Goal: Information Seeking & Learning: Learn about a topic

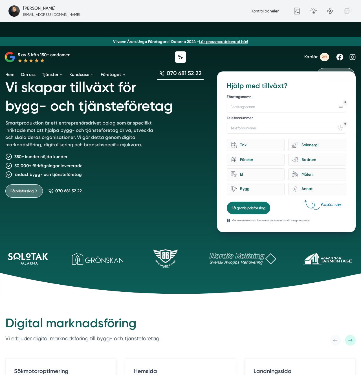
click at [77, 130] on p "Smartproduktion är ett entreprenörsdrivet bolag som är specifikt inriktade mot …" at bounding box center [82, 134] width 154 height 31
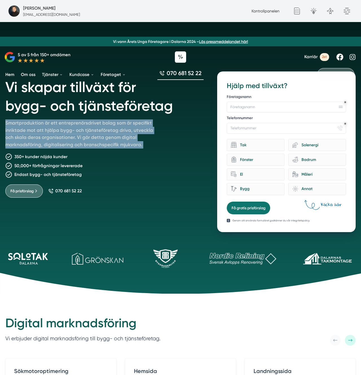
click at [77, 130] on p "Smartproduktion är ett entreprenörsdrivet bolag som är specifikt inriktade mot …" at bounding box center [82, 134] width 154 height 31
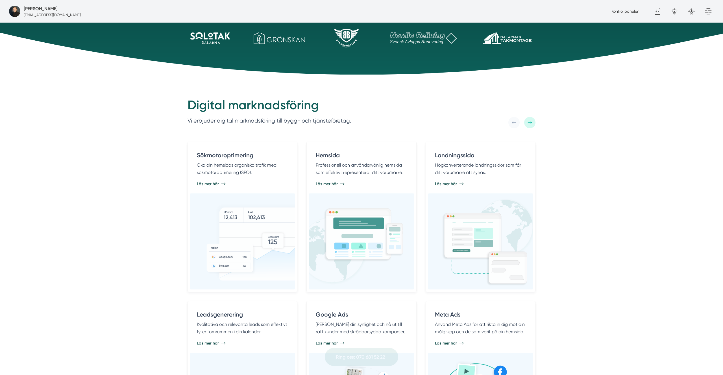
scroll to position [289, 0]
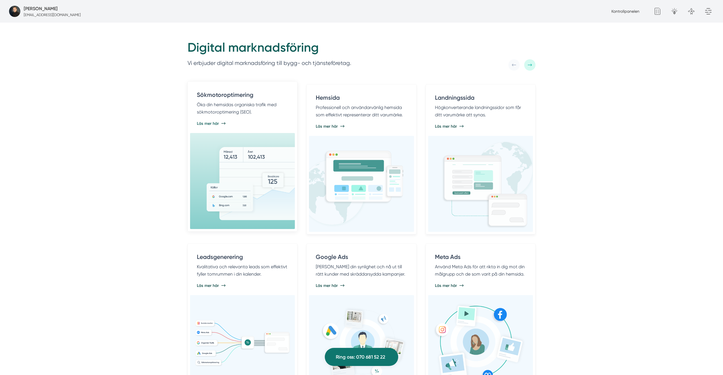
click at [260, 128] on div "Sökmotoroptimering Öka din hemsidas organiska trafik med sökmotoroptimering (SE…" at bounding box center [242, 108] width 105 height 49
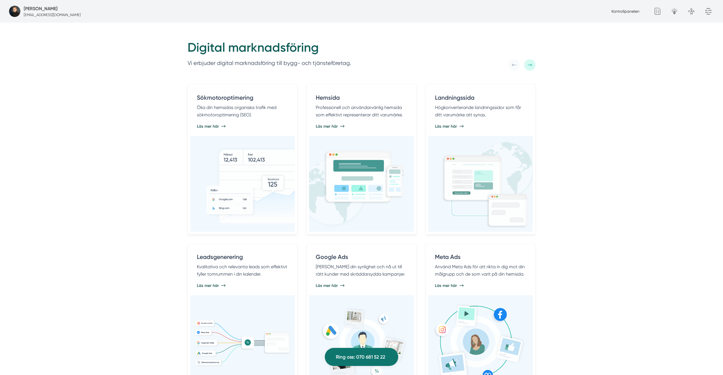
click at [361, 175] on div "Digital marknadsföring Vi erbjuder digital marknadsföring till bygg- och tjänst…" at bounding box center [361, 217] width 723 height 400
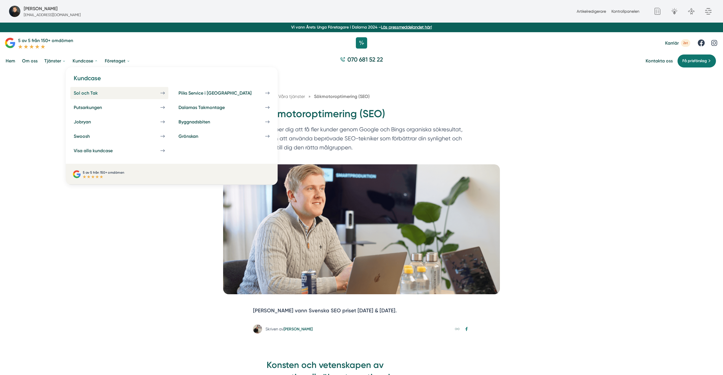
click at [85, 92] on div "Sol och Tak" at bounding box center [93, 92] width 38 height 5
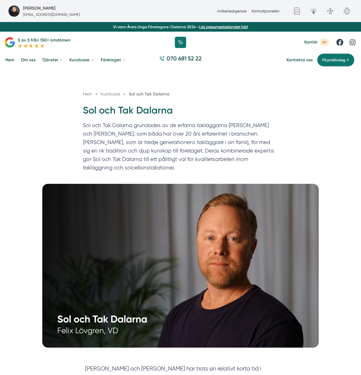
click at [200, 136] on p "Sol och Tak Dalarna grundades av de erfarna takläggarna [PERSON_NAME] och [PERS…" at bounding box center [180, 147] width 195 height 53
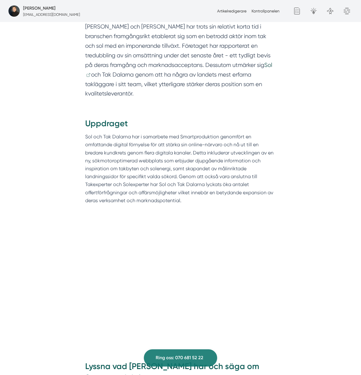
click at [200, 136] on p "Sol och Tak Dalarna har i samarbete med Smartproduktion genomfört en omfattande…" at bounding box center [180, 169] width 191 height 72
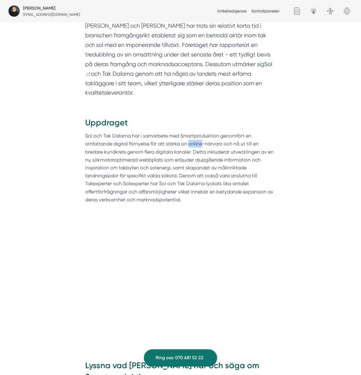
click at [200, 136] on p "Sol och Tak Dalarna har i samarbete med Smartproduktion genomfört en omfattande…" at bounding box center [180, 168] width 191 height 72
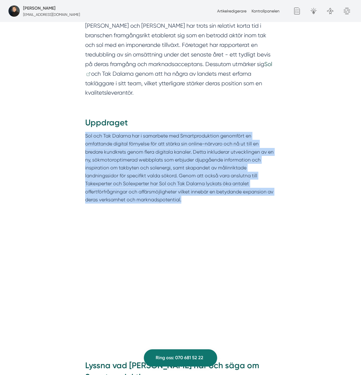
click at [200, 136] on p "Sol och Tak Dalarna har i samarbete med Smartproduktion genomfört en omfattande…" at bounding box center [180, 168] width 191 height 72
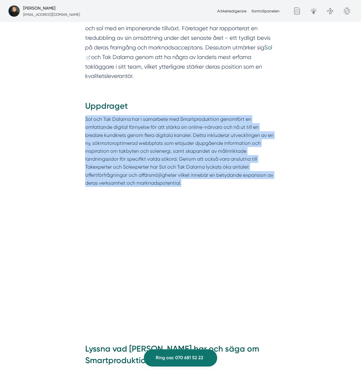
scroll to position [363, 0]
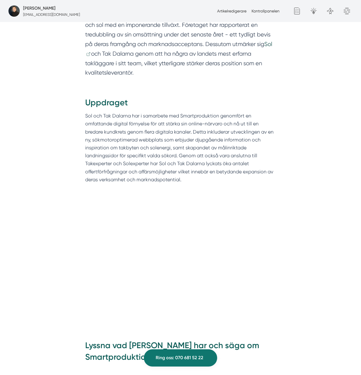
click at [137, 97] on h2 "Uppdraget" at bounding box center [180, 104] width 191 height 15
click at [129, 112] on p "Sol och Tak Dalarna har i samarbete med Smartproduktion genomfört en omfattande…" at bounding box center [180, 148] width 191 height 72
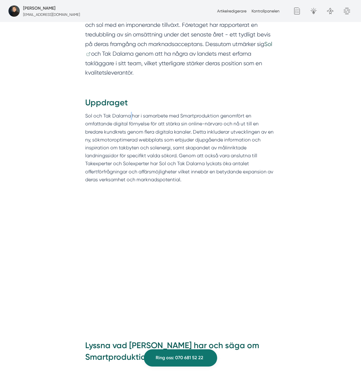
click at [129, 112] on p "Sol och Tak Dalarna har i samarbete med Smartproduktion genomfört en omfattande…" at bounding box center [180, 148] width 191 height 72
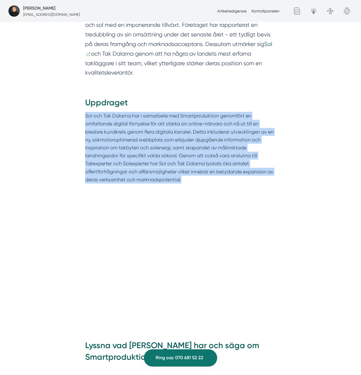
click at [129, 112] on p "Sol och Tak Dalarna har i samarbete med Smartproduktion genomfört en omfattande…" at bounding box center [180, 148] width 191 height 72
click at [136, 126] on p "Sol och Tak Dalarna har i samarbete med Smartproduktion genomfört en omfattande…" at bounding box center [180, 148] width 191 height 72
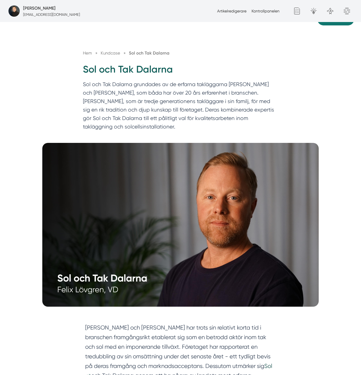
scroll to position [0, 0]
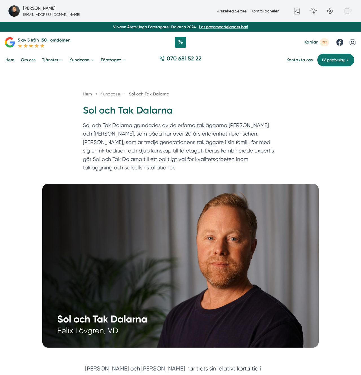
click at [158, 115] on h1 "Sol och Tak Dalarna" at bounding box center [180, 112] width 195 height 17
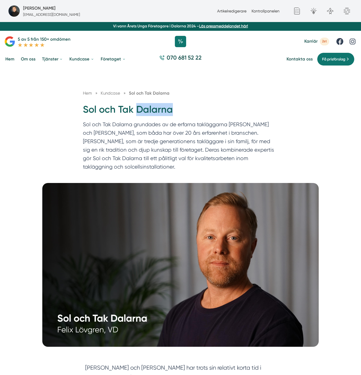
scroll to position [1, 0]
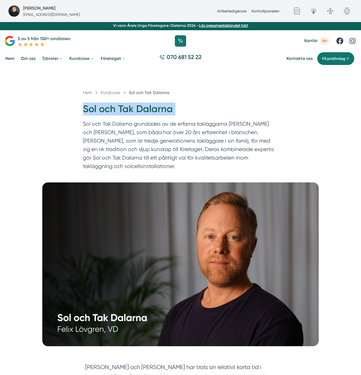
click at [158, 116] on h1 "Sol och Tak Dalarna" at bounding box center [180, 110] width 195 height 17
click at [154, 146] on p "Sol och Tak Dalarna grundades av de erfarna takläggarna [PERSON_NAME] och [PERS…" at bounding box center [180, 146] width 195 height 53
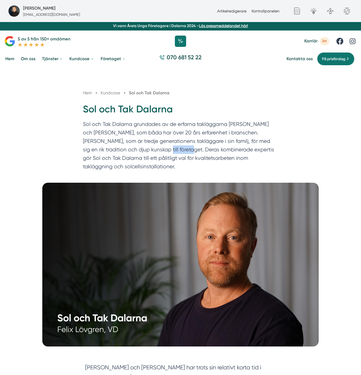
click at [154, 146] on p "Sol och Tak Dalarna grundades av de erfarna takläggarna [PERSON_NAME] och [PERS…" at bounding box center [180, 146] width 195 height 53
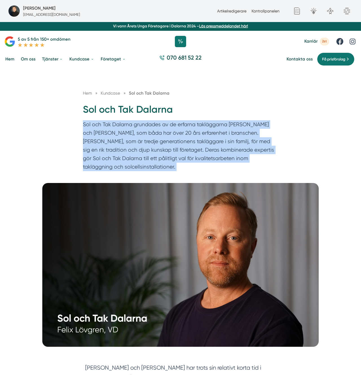
click at [154, 146] on p "Sol och Tak Dalarna grundades av de erfarna takläggarna [PERSON_NAME] och [PERS…" at bounding box center [180, 146] width 195 height 53
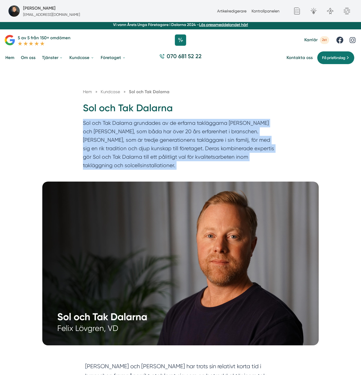
scroll to position [3, 0]
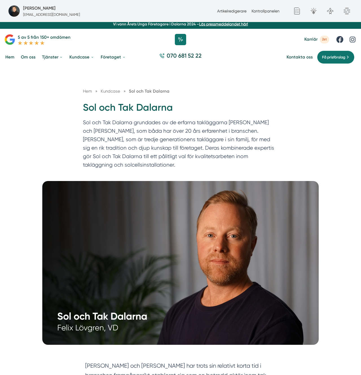
click at [115, 85] on div "Hem » Kundcase » Sol och Tak Dalarna [PERSON_NAME] och Tak Dalarna Sol och Tak …" at bounding box center [180, 123] width 361 height 115
click at [126, 126] on p "Sol och Tak Dalarna grundades av de erfarna takläggarna [PERSON_NAME] och [PERS…" at bounding box center [180, 144] width 195 height 53
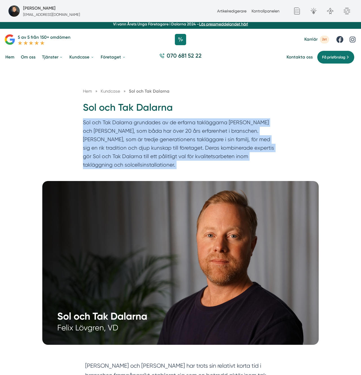
click at [126, 126] on p "Sol och Tak Dalarna grundades av de erfarna takläggarna [PERSON_NAME] och [PERS…" at bounding box center [180, 144] width 195 height 53
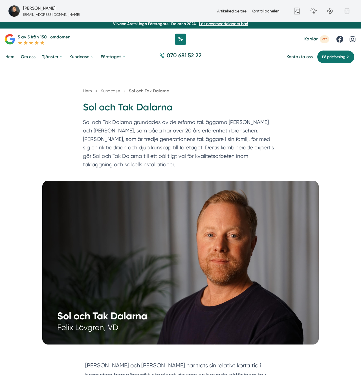
click at [133, 137] on p "Sol och Tak Dalarna grundades av de erfarna takläggarna [PERSON_NAME] och [PERS…" at bounding box center [180, 144] width 195 height 53
click at [134, 137] on p "Sol och Tak Dalarna grundades av de erfarna takläggarna [PERSON_NAME] och [PERS…" at bounding box center [180, 144] width 195 height 53
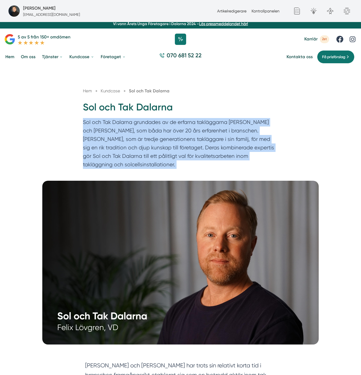
click at [134, 137] on p "Sol och Tak Dalarna grundades av de erfarna takläggarna [PERSON_NAME] och [PERS…" at bounding box center [180, 144] width 195 height 53
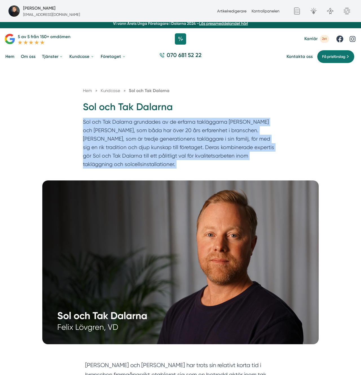
click at [134, 137] on p "Sol och Tak Dalarna grundades av de erfarna takläggarna [PERSON_NAME] och [PERS…" at bounding box center [180, 144] width 195 height 53
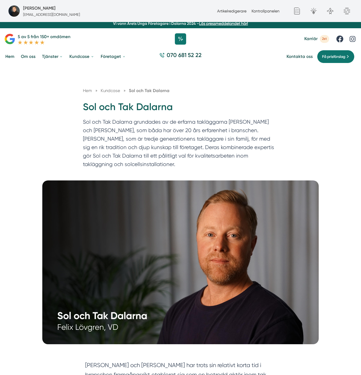
click at [137, 115] on h1 "Sol och Tak Dalarna" at bounding box center [180, 109] width 195 height 17
click at [138, 109] on h1 "Sol och Tak Dalarna" at bounding box center [180, 109] width 195 height 17
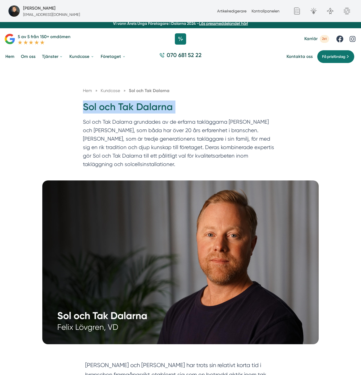
click at [138, 109] on h1 "Sol och Tak Dalarna" at bounding box center [180, 109] width 195 height 17
click at [218, 109] on h1 "Sol och Tak Dalarna" at bounding box center [180, 109] width 195 height 17
